Goal: Find specific page/section

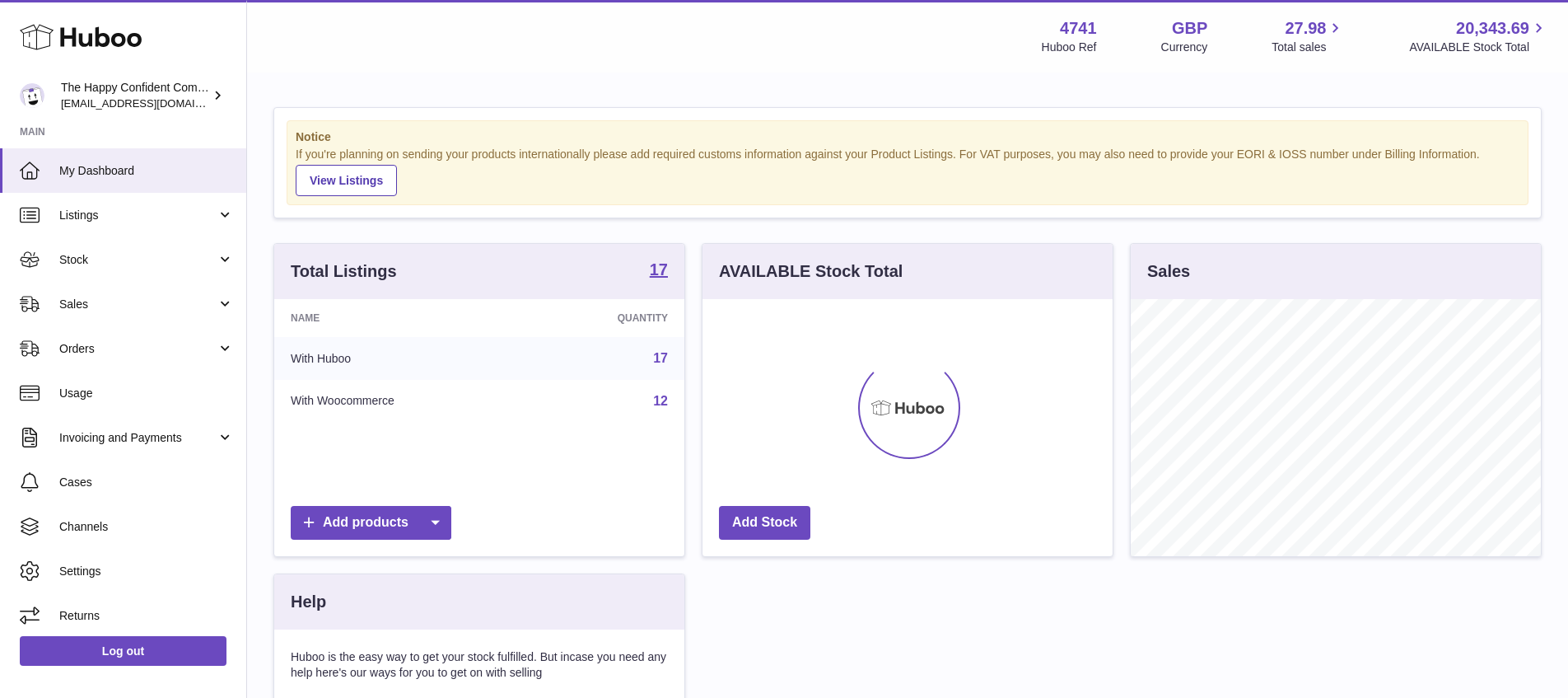
scroll to position [257, 410]
click at [83, 303] on span "Sales" at bounding box center [138, 305] width 157 height 15
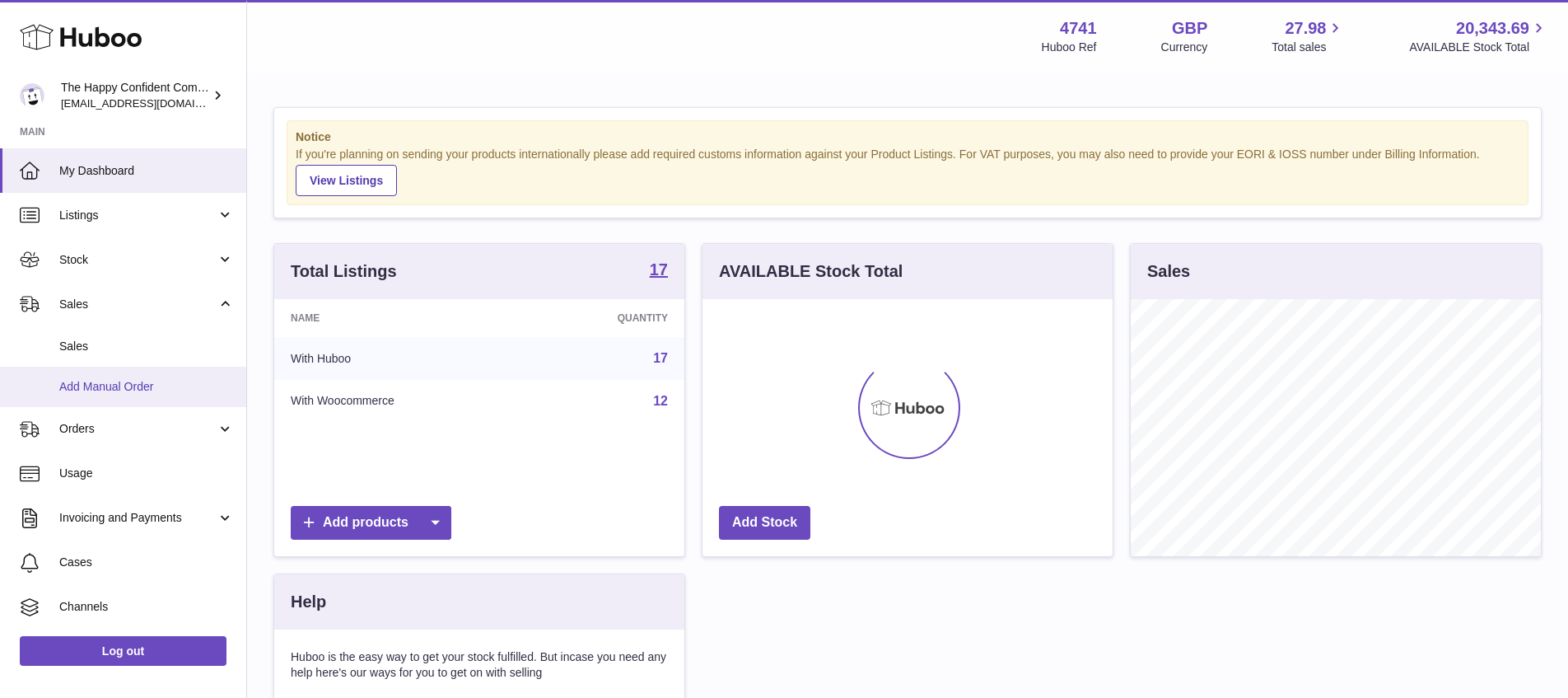
click at [103, 381] on span "Add Manual Order" at bounding box center [146, 386] width 174 height 15
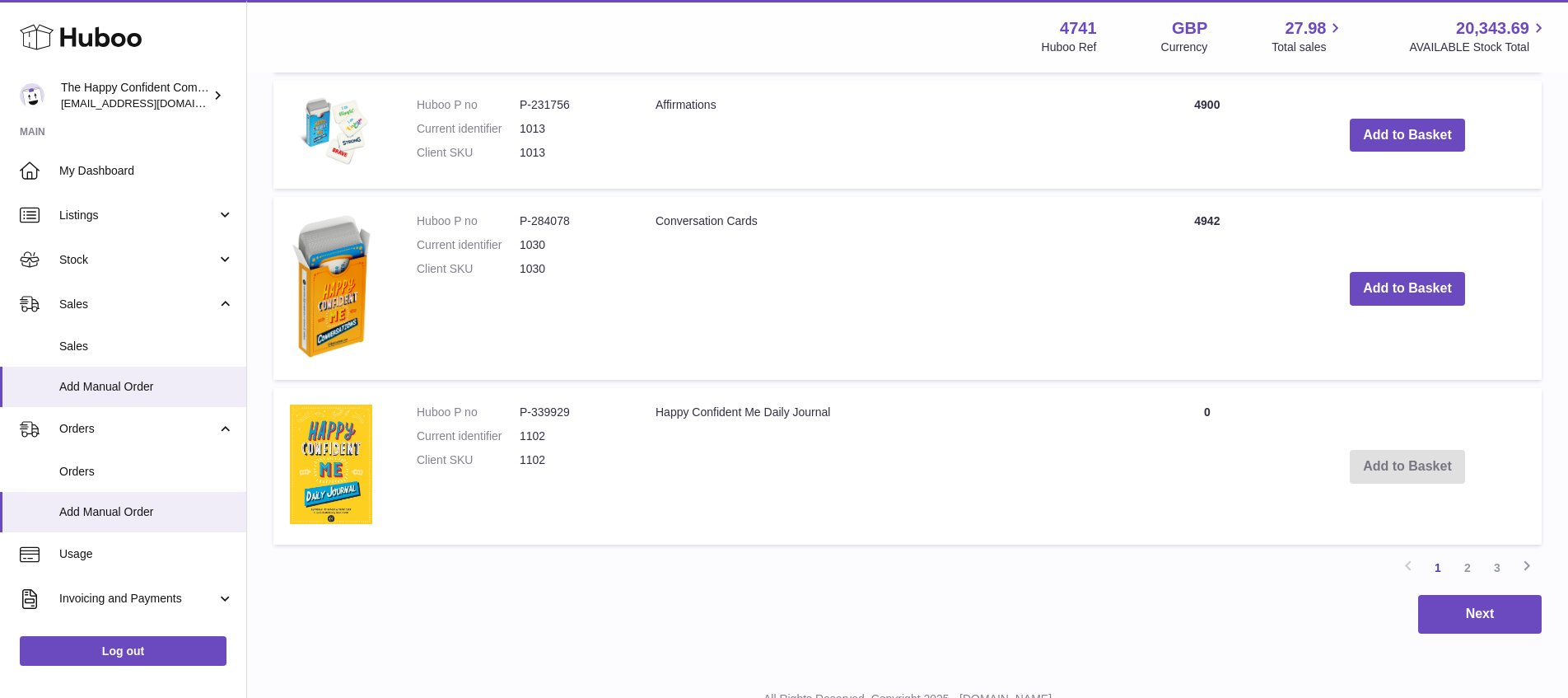
scroll to position [1458, 0]
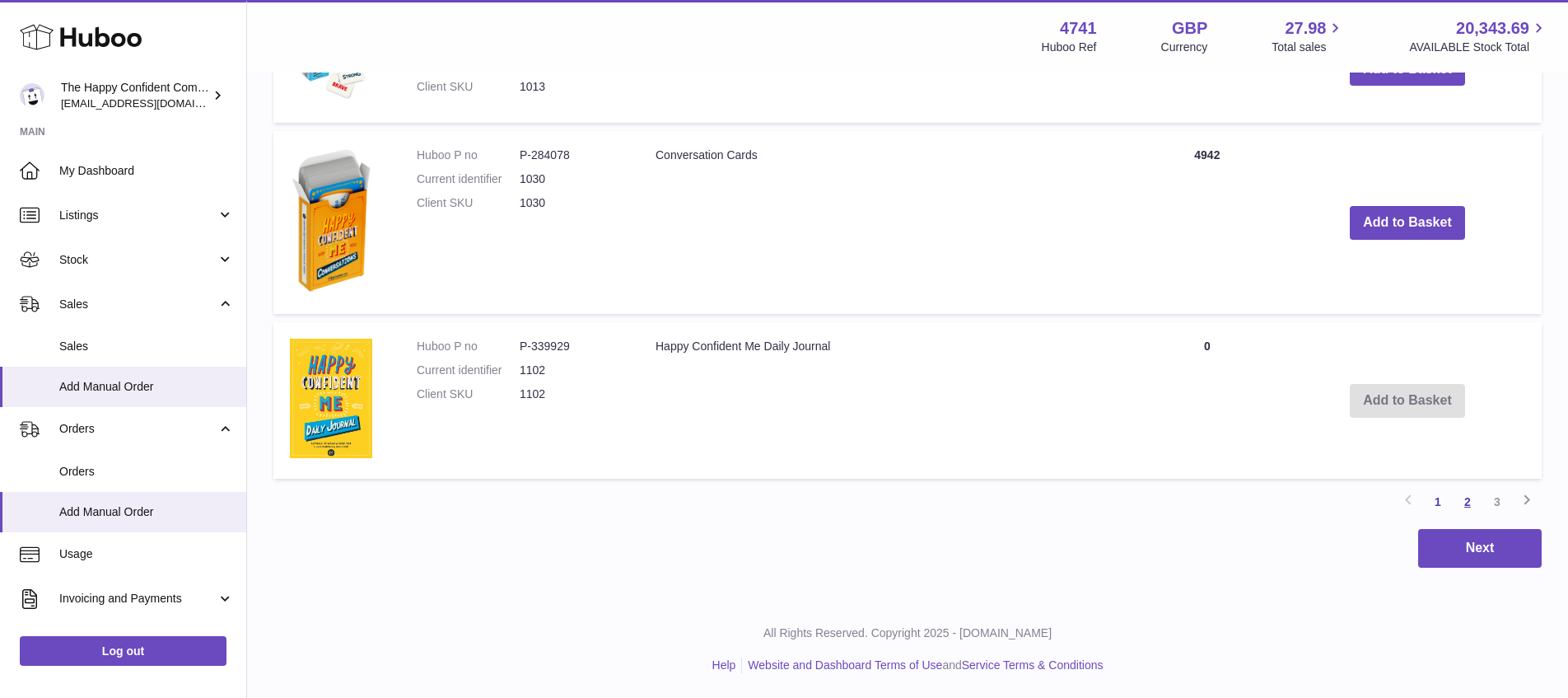
click at [1466, 502] on link "2" at bounding box center [1468, 501] width 30 height 30
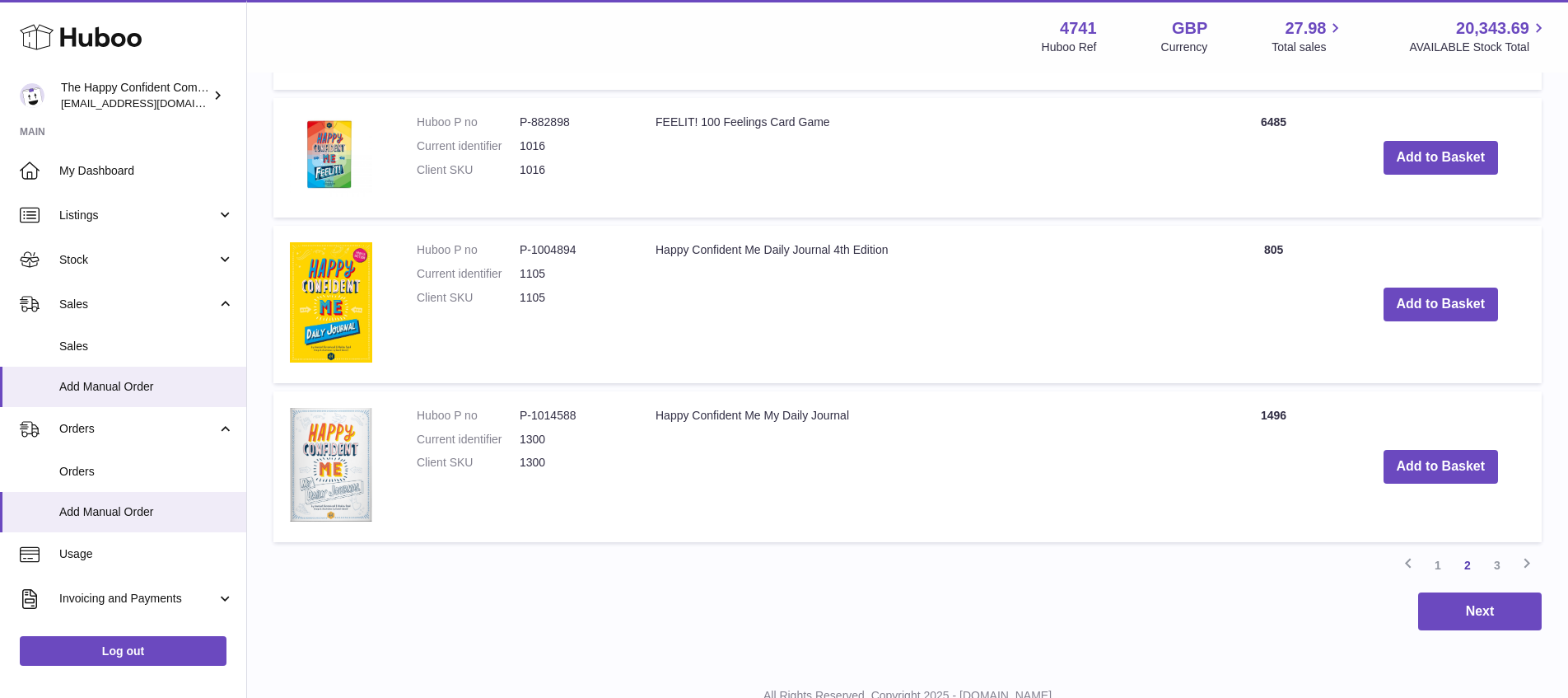
scroll to position [1525, 0]
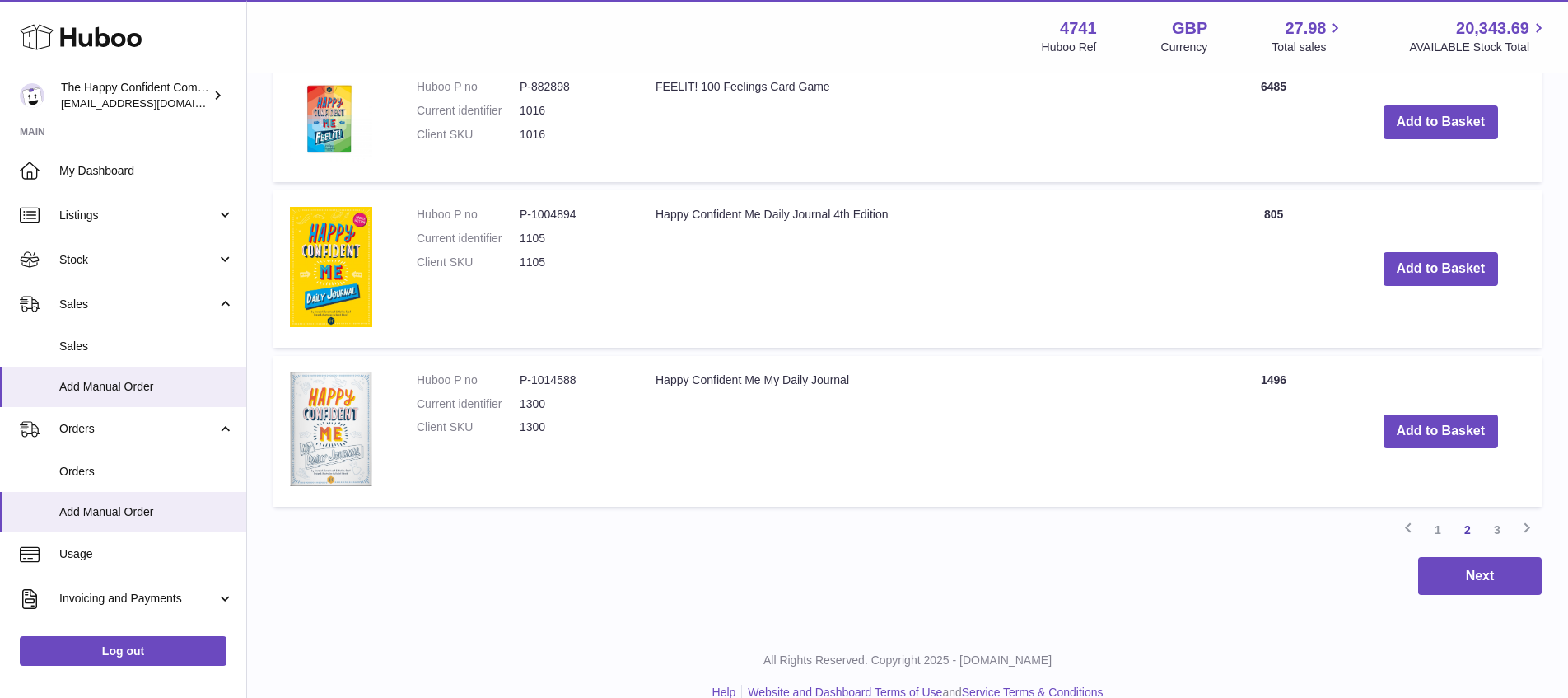
drag, startPoint x: 525, startPoint y: 379, endPoint x: 516, endPoint y: 380, distance: 9.1
click at [525, 379] on dd "P-1014588" at bounding box center [571, 380] width 103 height 15
drag, startPoint x: 517, startPoint y: 379, endPoint x: 693, endPoint y: 383, distance: 176.0
click at [581, 380] on dl "Huboo P no P-1014588 Current identifier 1300 Client SKU 1300" at bounding box center [520, 409] width 206 height 72
copy dl "P-1014588"
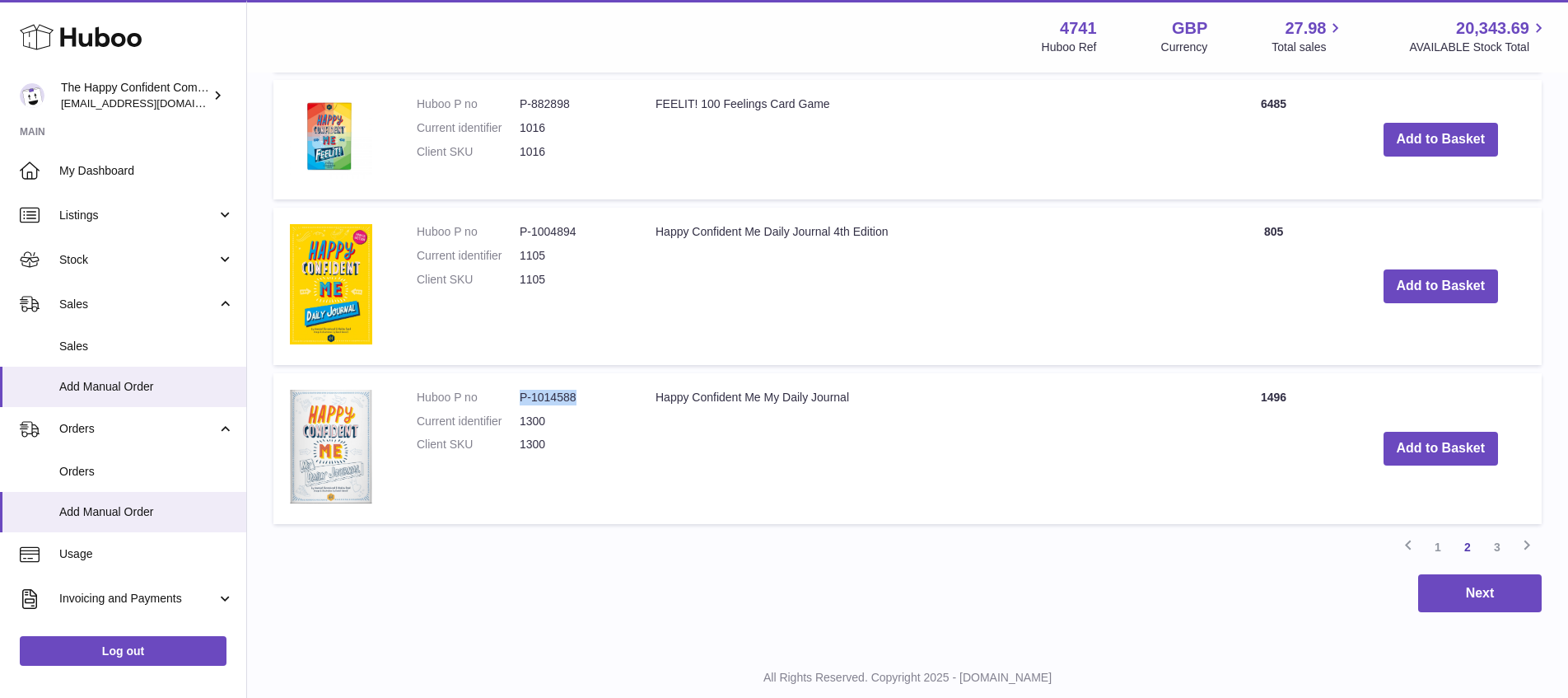
scroll to position [1500, 0]
